Goal: Transaction & Acquisition: Purchase product/service

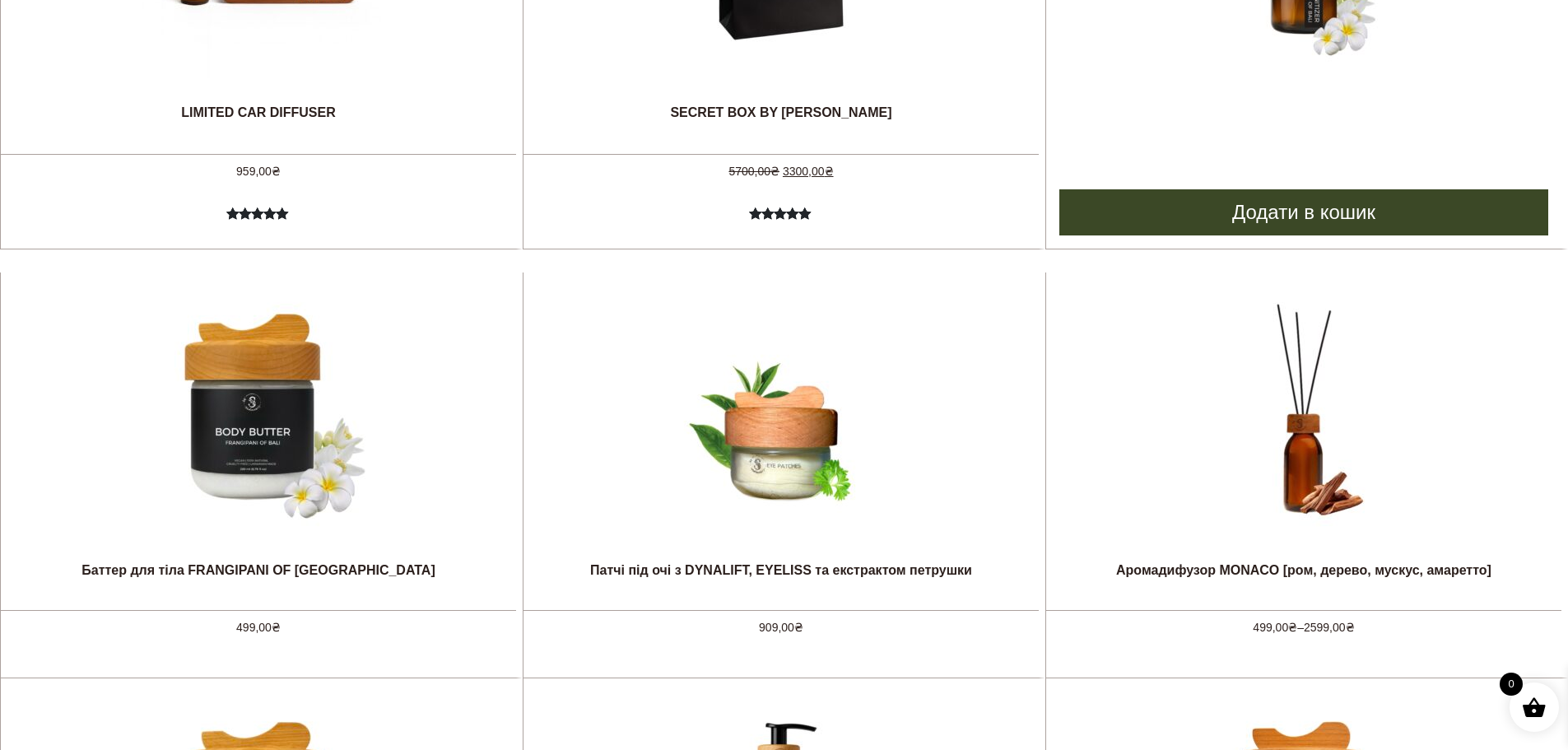
scroll to position [1317, 0]
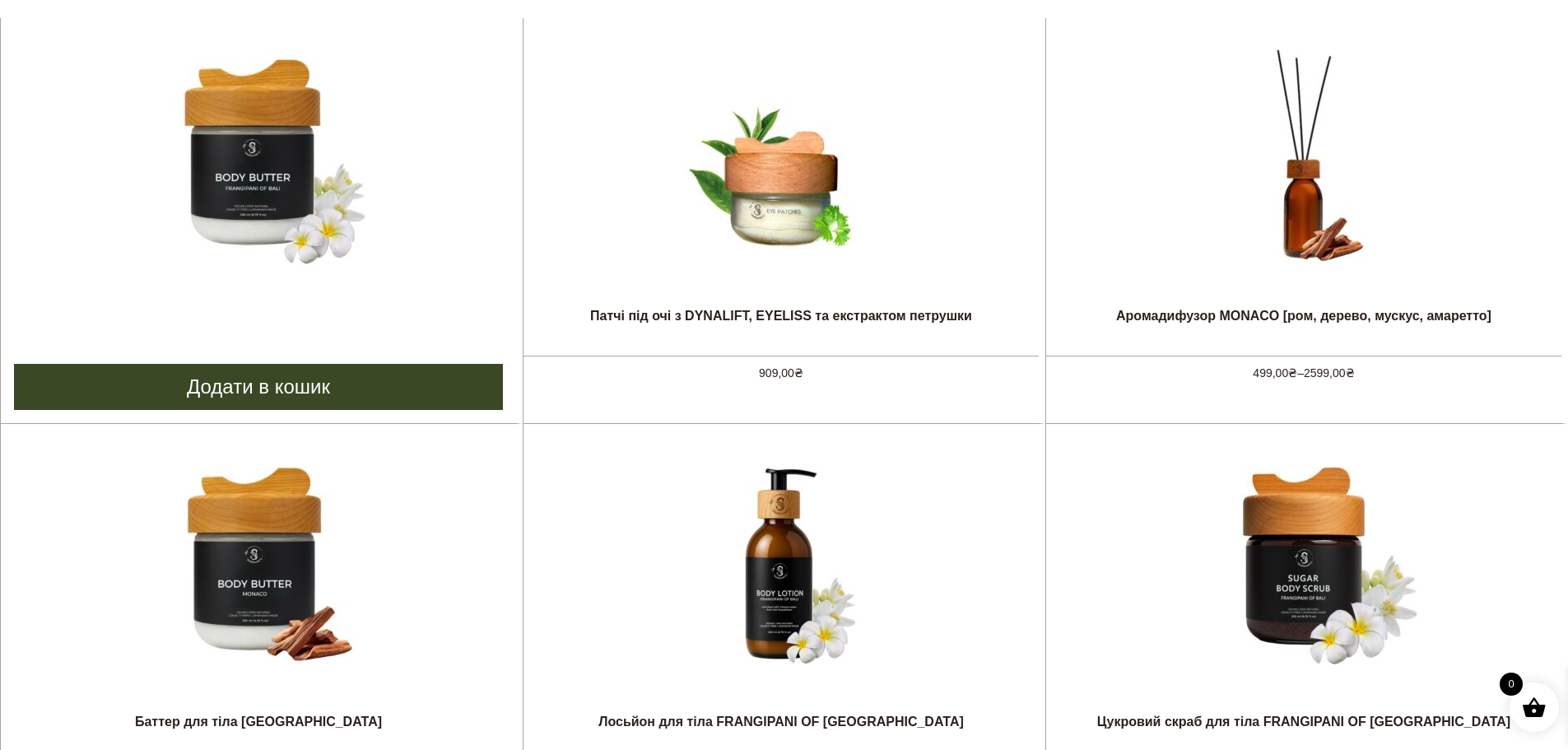
click at [239, 155] on img at bounding box center [258, 158] width 247 height 247
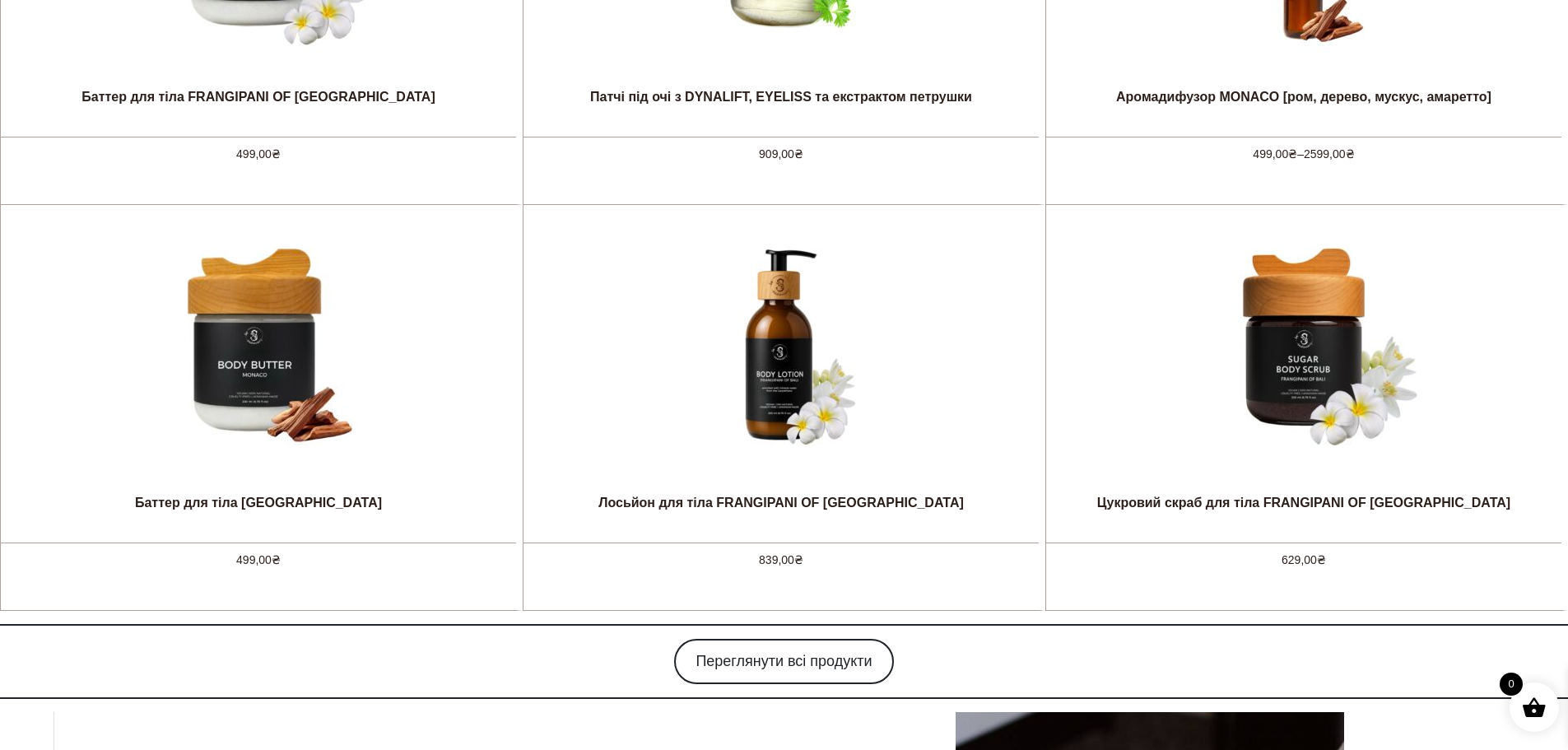
scroll to position [1807, 0]
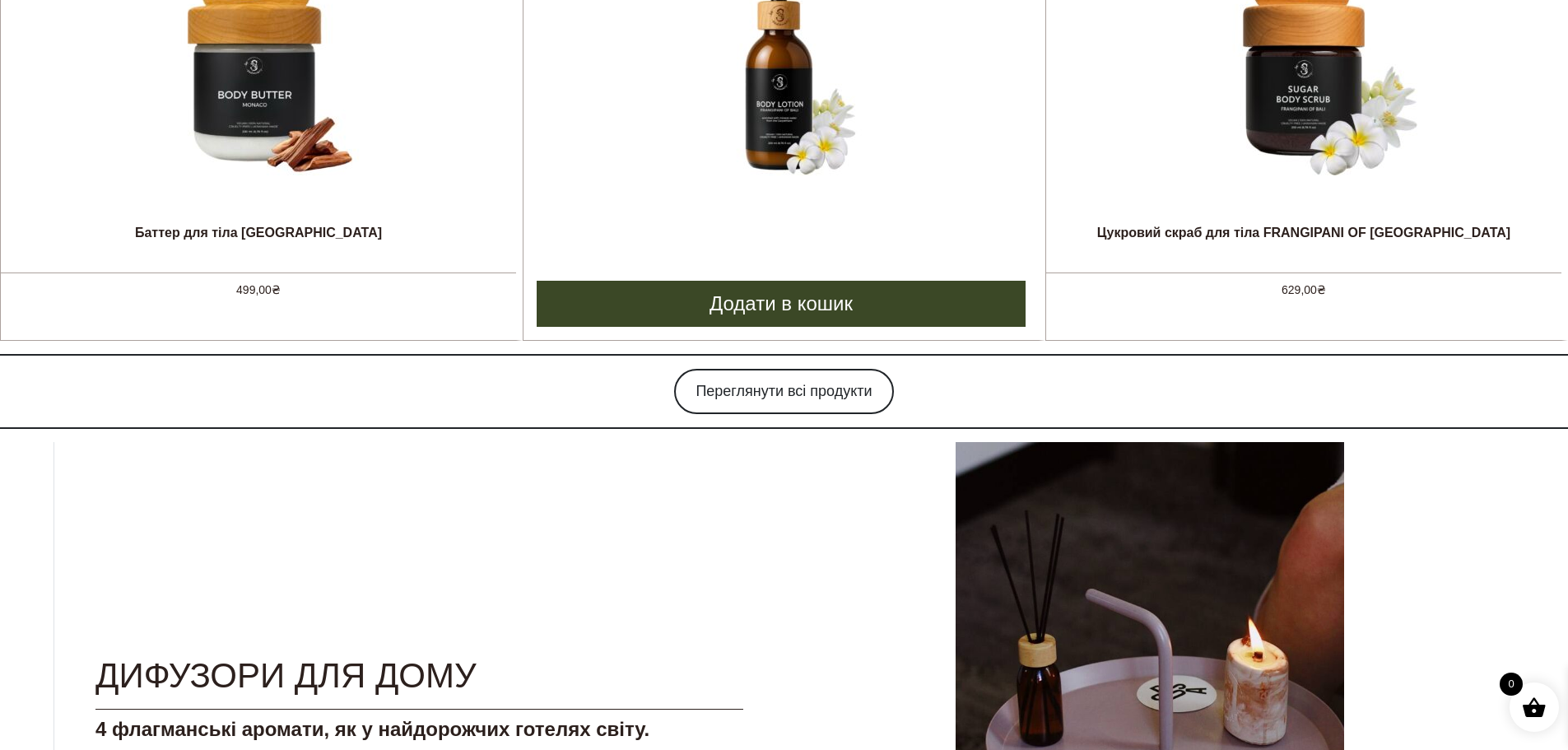
click at [786, 104] on img at bounding box center [781, 75] width 247 height 247
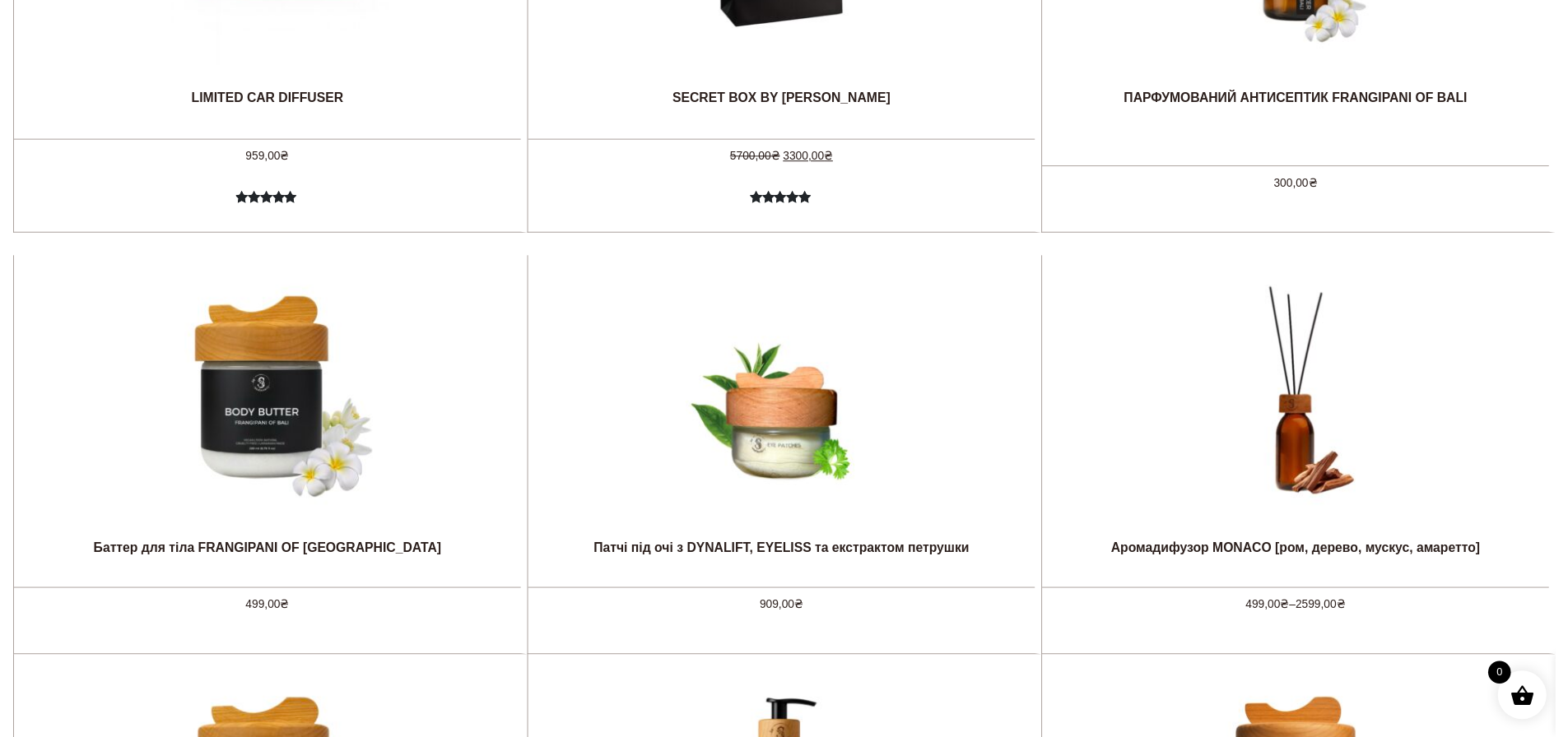
scroll to position [0, 0]
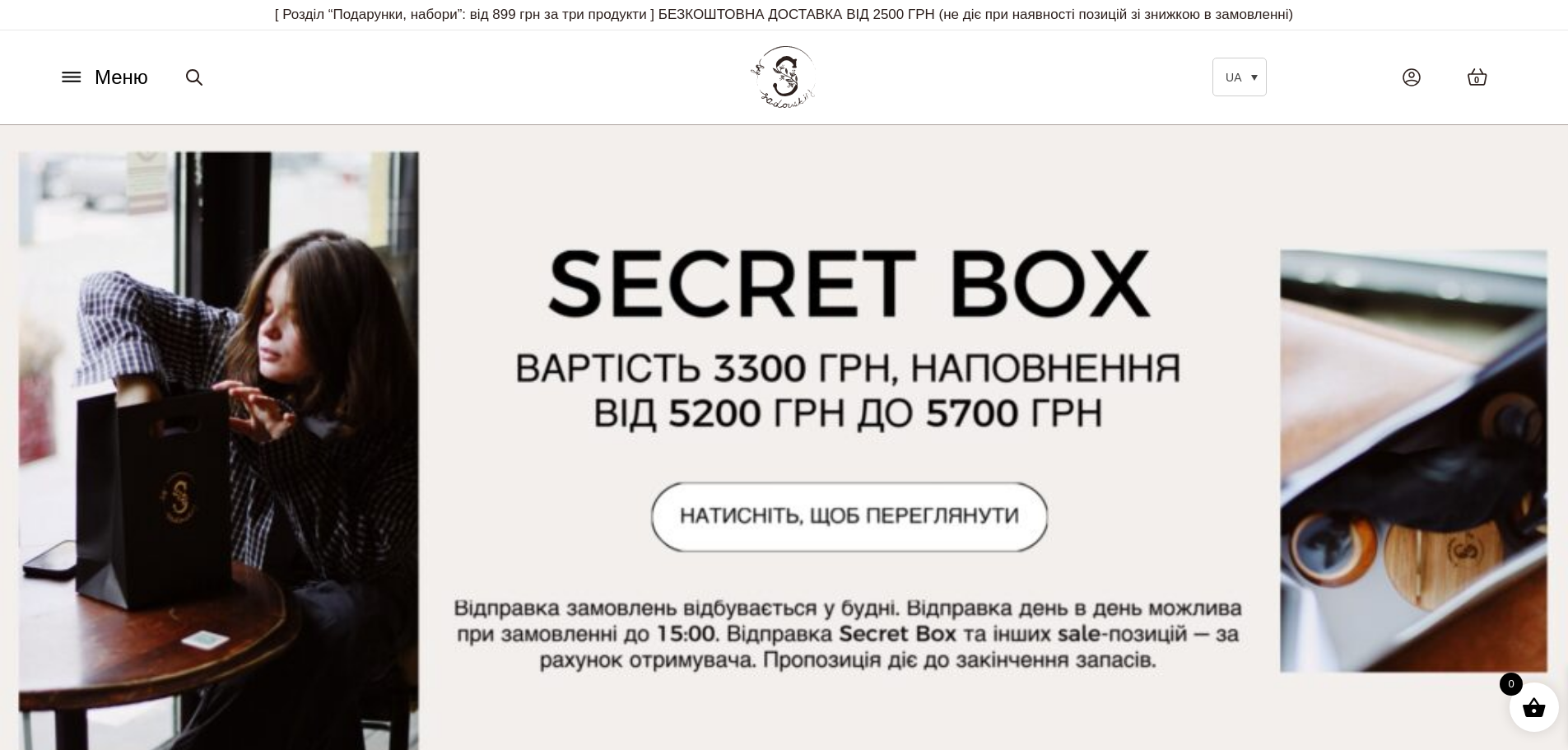
click at [70, 73] on icon at bounding box center [71, 73] width 17 height 0
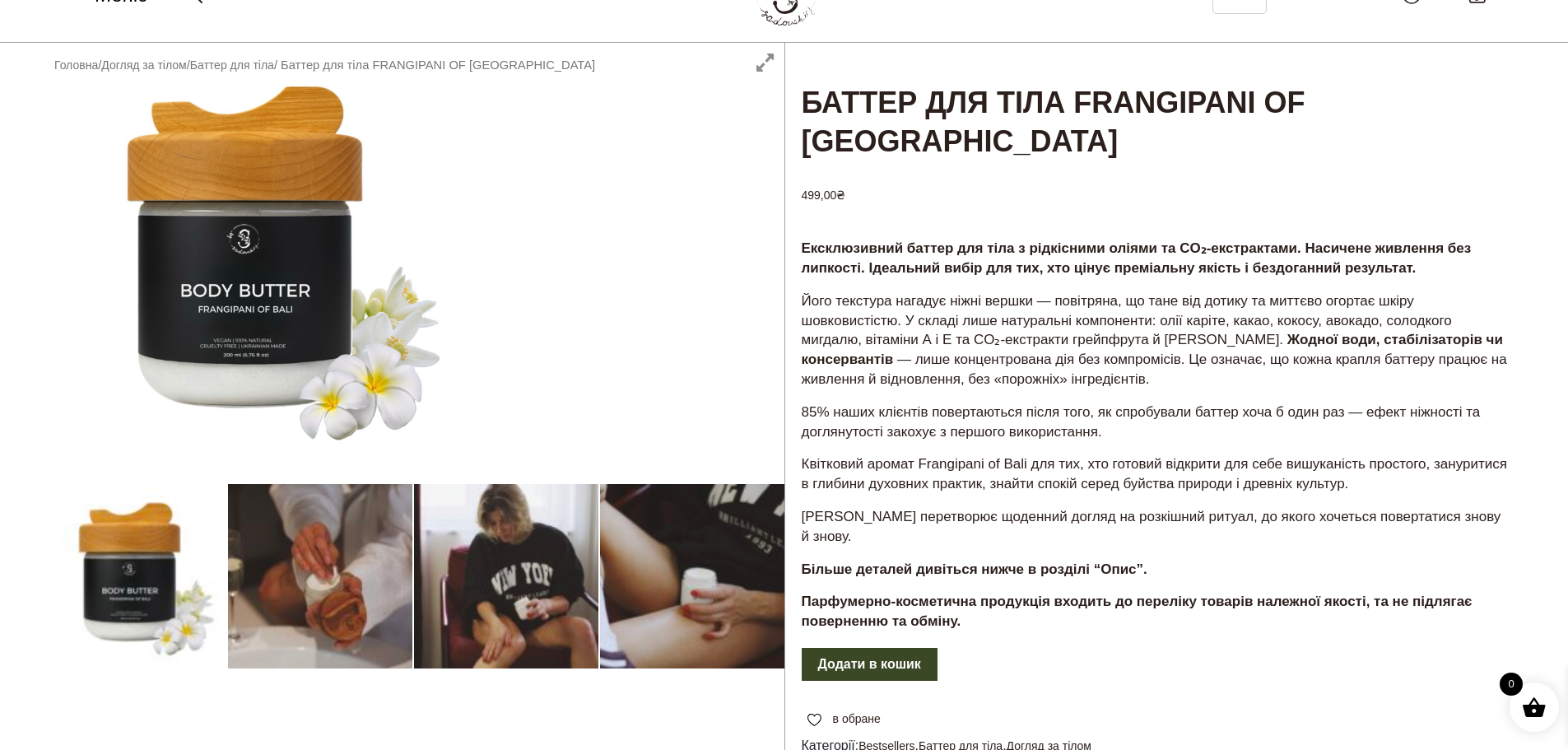
scroll to position [29, 0]
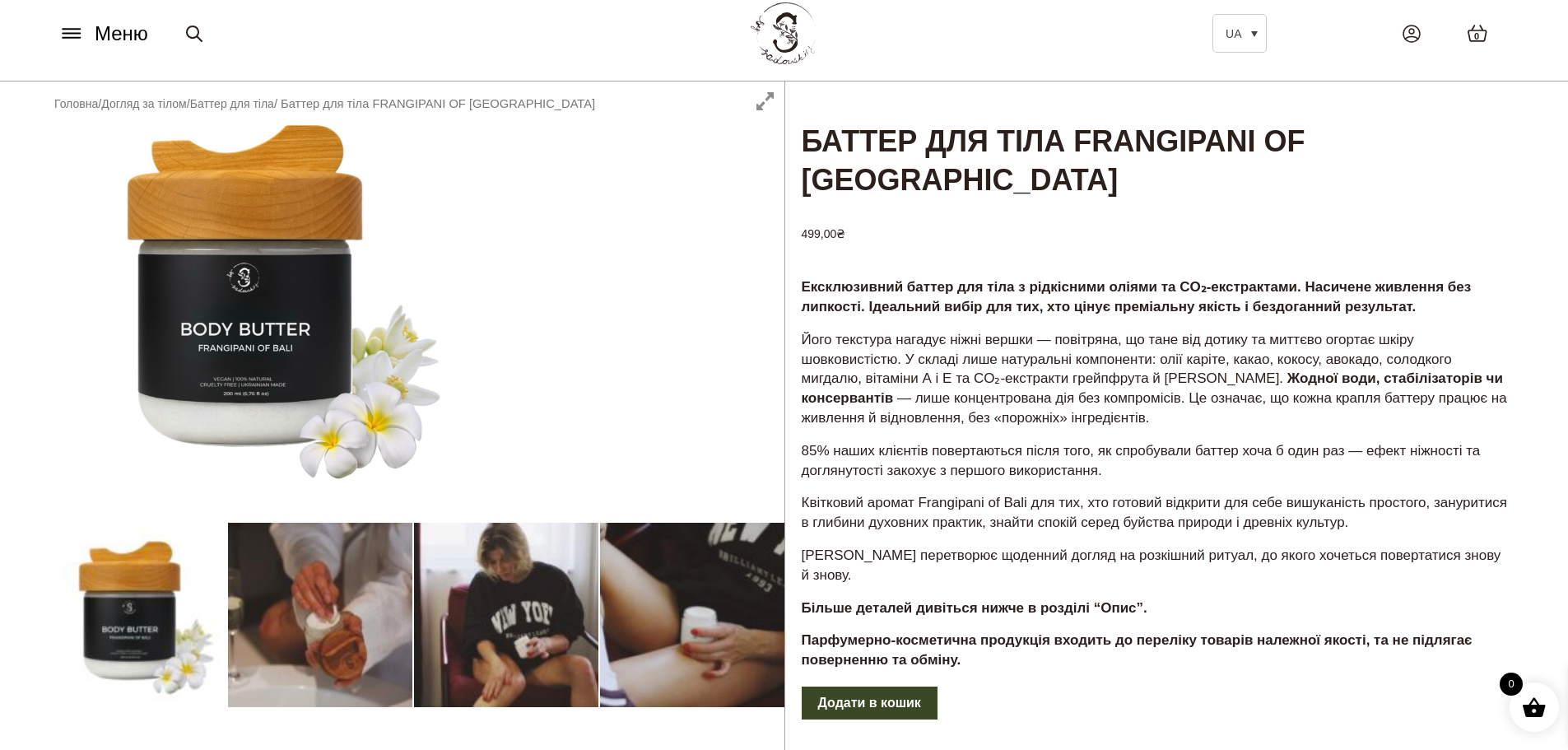
click at [269, 236] on div at bounding box center [413, 557] width 743 height 952
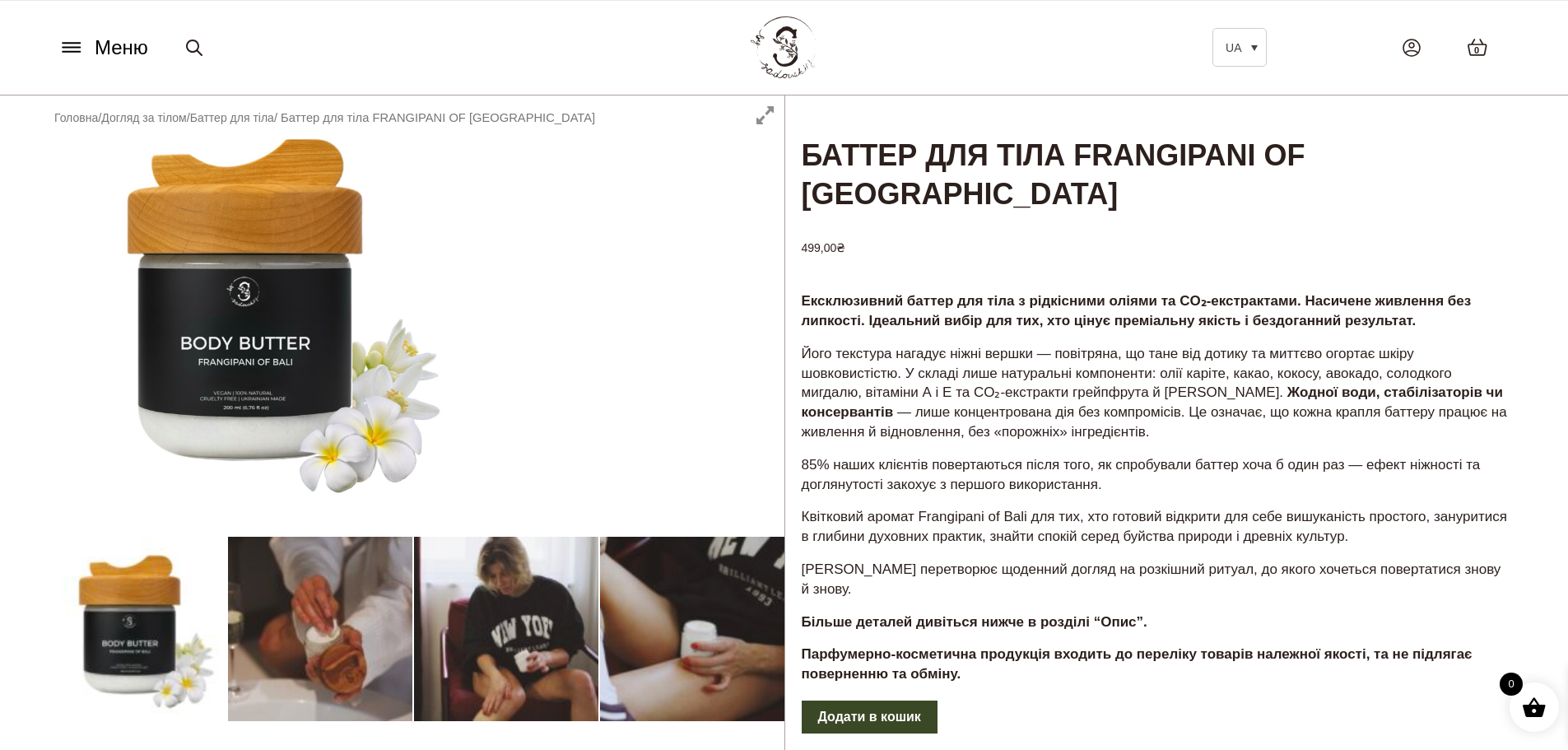
scroll to position [0, 0]
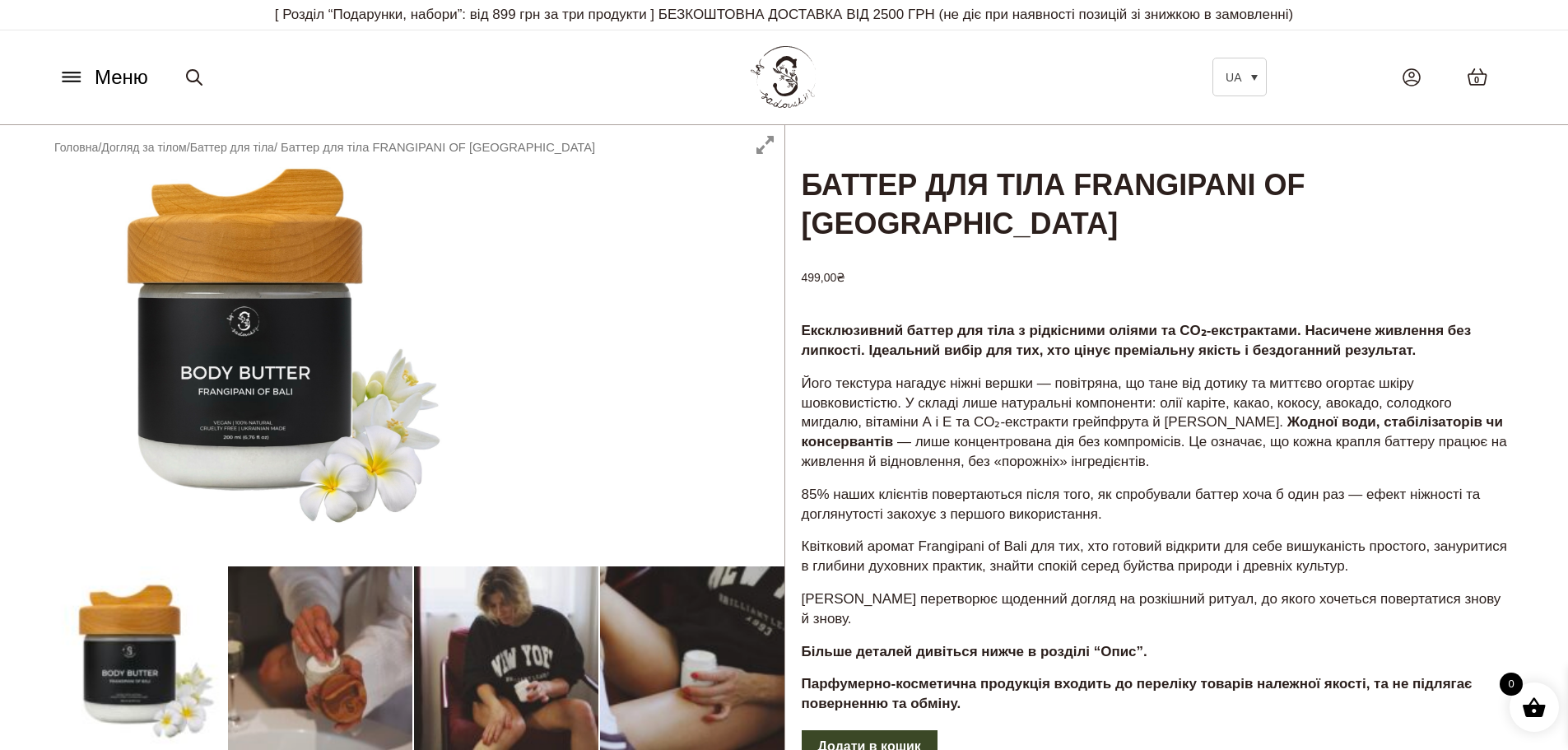
click at [251, 338] on div at bounding box center [413, 601] width 743 height 952
